Goal: Book appointment/travel/reservation

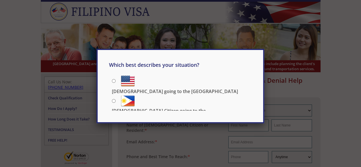
click at [113, 80] on input "Filipino going to the US" at bounding box center [114, 81] width 4 height 4
radio input "true"
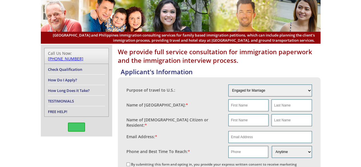
scroll to position [57, 0]
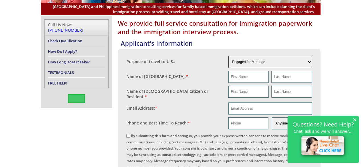
click at [308, 62] on select "Engaged for Marriage Already Married to U.S. Citizen / Resident For Short Term …" at bounding box center [270, 62] width 84 height 12
select select "2"
click at [228, 56] on select "Engaged for Marriage Already Married to U.S. Citizen / Resident For Short Term …" at bounding box center [270, 62] width 84 height 12
click at [310, 62] on select "Engaged for Marriage Already Married to U.S. Citizen / Resident For Short Term …" at bounding box center [270, 62] width 84 height 12
click at [228, 56] on select "Engaged for Marriage Already Married to U.S. Citizen / Resident For Short Term …" at bounding box center [270, 62] width 84 height 12
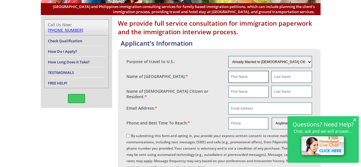
click at [247, 78] on input "text" at bounding box center [248, 77] width 40 height 12
type input "Chery"
type input "Gallano"
type input "David"
type input "Kosal"
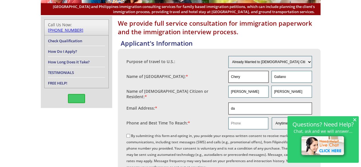
type input "d"
type input "kdjmsu93@gmail.com"
click at [355, 119] on span "×" at bounding box center [354, 119] width 4 height 5
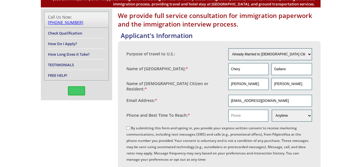
scroll to position [86, 0]
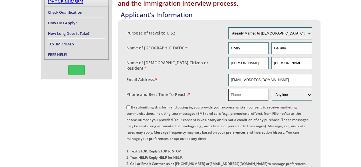
click at [243, 94] on input "text" at bounding box center [248, 95] width 40 height 12
type input "15862559709"
click at [308, 93] on select "Morning Afternoon Evening Weekend Anytime" at bounding box center [291, 95] width 40 height 12
select select "Evening"
click at [271, 89] on select "Morning Afternoon Evening Weekend Anytime" at bounding box center [291, 95] width 40 height 12
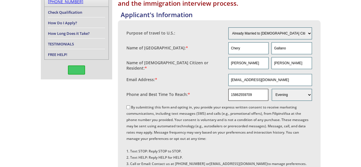
drag, startPoint x: 255, startPoint y: 94, endPoint x: 213, endPoint y: 95, distance: 42.5
click at [213, 95] on fieldset "Phone and Best Time To Reach: * 15862559709 Morning Afternoon Evening Weekend A…" at bounding box center [218, 94] width 185 height 15
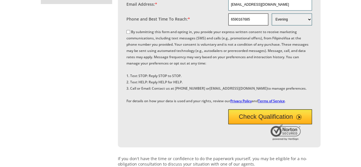
scroll to position [171, 0]
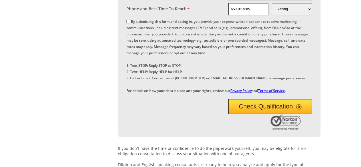
type input "6590167685"
drag, startPoint x: 129, startPoint y: 20, endPoint x: 139, endPoint y: 21, distance: 10.3
click at [129, 20] on input "By submitting this form and opting in, you provide your express written consent…" at bounding box center [128, 22] width 4 height 4
checkbox input "true"
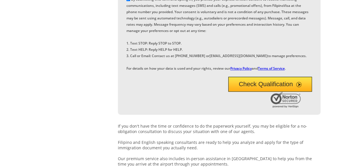
scroll to position [189, 0]
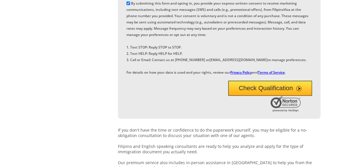
click at [275, 95] on button "Check Qualification" at bounding box center [270, 88] width 84 height 15
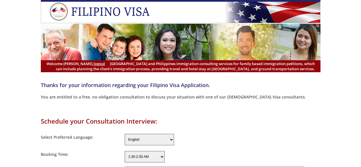
select select "-480"
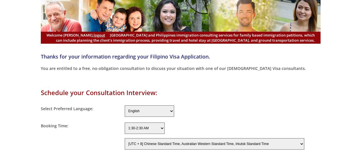
scroll to position [57, 0]
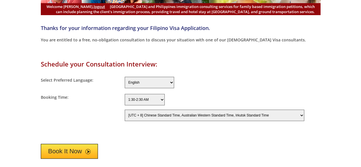
click at [249, 113] on select "[UTC - 12] [PERSON_NAME][GEOGRAPHIC_DATA] Time [UTC - 11] Niue Time, [GEOGRAPHI…" at bounding box center [214, 114] width 179 height 11
click at [125, 109] on select "[UTC - 12] [PERSON_NAME][GEOGRAPHIC_DATA] Time [UTC - 11] Niue Time, [GEOGRAPHI…" at bounding box center [214, 114] width 179 height 11
click at [162, 97] on select "1:30-2:30 AM 2:30-3:30 AM 3:30-4:30 AM 4:30-5:30 AM 5:30-6:30 AM 6:30-7:30 AM 7…" at bounding box center [145, 99] width 40 height 11
select select "8:30-9:30 PM"
click at [125, 94] on select "1:30-2:30 AM 2:30-3:30 AM 3:30-4:30 AM 4:30-5:30 AM 5:30-6:30 AM 6:30-7:30 AM 7…" at bounding box center [145, 99] width 40 height 11
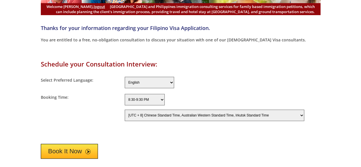
click at [83, 149] on button "Book It Now" at bounding box center [69, 151] width 57 height 15
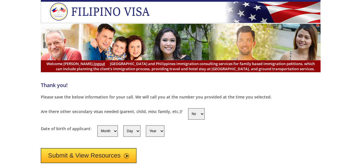
click at [200, 114] on select "Yes No" at bounding box center [196, 113] width 17 height 11
select select "yes"
click at [188, 108] on select "Yes No" at bounding box center [196, 113] width 17 height 11
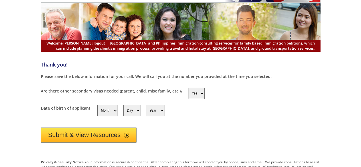
scroll to position [29, 0]
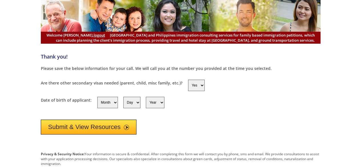
click at [113, 101] on select "Month 1 2 3 4 5 6 7 8 9 10 11 12" at bounding box center [107, 102] width 21 height 11
select select "10"
click at [97, 97] on select "Month 1 2 3 4 5 6 7 8 9 10 11 12" at bounding box center [107, 102] width 21 height 11
click at [132, 100] on select "Day 1 2 3 4 5 6 7 8 9 10 11 12 13 14 15 16 17 18 19 20 21 22 23 24 25 26 27 28 …" at bounding box center [131, 102] width 17 height 11
select select "30"
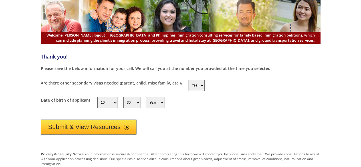
click at [123, 97] on select "Day 1 2 3 4 5 6 7 8 9 10 11 12 13 14 15 16 17 18 19 20 21 22 23 24 25 26 27 28 …" at bounding box center [131, 102] width 17 height 11
click at [155, 101] on select "Year [DATE] 1951 1952 1953 1954 1955 1956 1957 1958 1959 1960 1961 1962 1963 19…" at bounding box center [155, 102] width 19 height 11
select select "1982"
click at [146, 97] on select "Year [DATE] 1951 1952 1953 1954 1955 1956 1957 1958 1959 1960 1961 1962 1963 19…" at bounding box center [155, 102] width 19 height 11
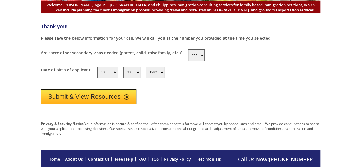
scroll to position [0, 0]
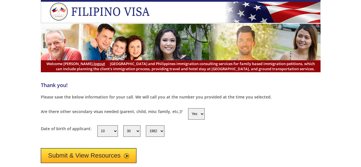
click at [117, 153] on button "Submit & View Resources" at bounding box center [89, 155] width 96 height 15
